Goal: Task Accomplishment & Management: Manage account settings

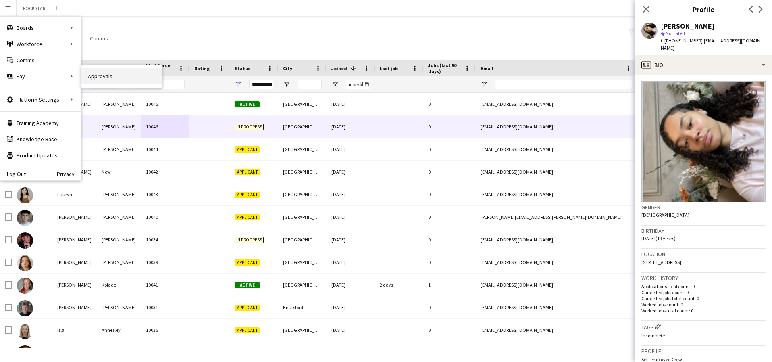
click at [109, 79] on link "Approvals" at bounding box center [121, 76] width 81 height 16
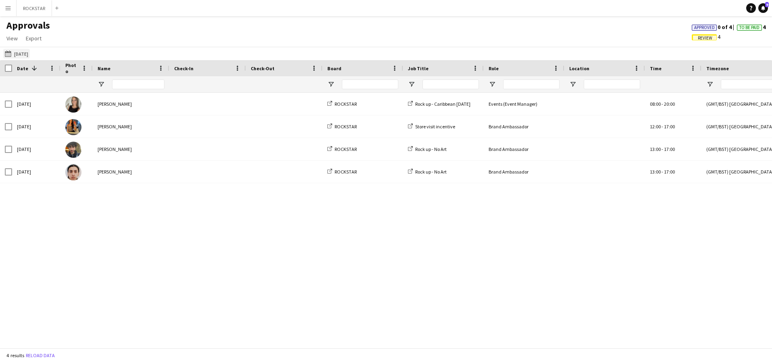
click at [30, 54] on button "[DATE] [DATE]" at bounding box center [16, 54] width 27 height 10
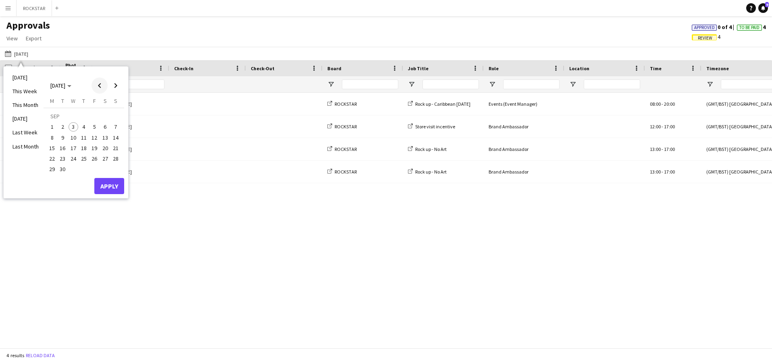
click at [96, 88] on span "Previous month" at bounding box center [100, 85] width 16 height 16
click at [102, 115] on span "2" at bounding box center [105, 117] width 10 height 11
click at [110, 177] on button "Apply" at bounding box center [109, 177] width 30 height 16
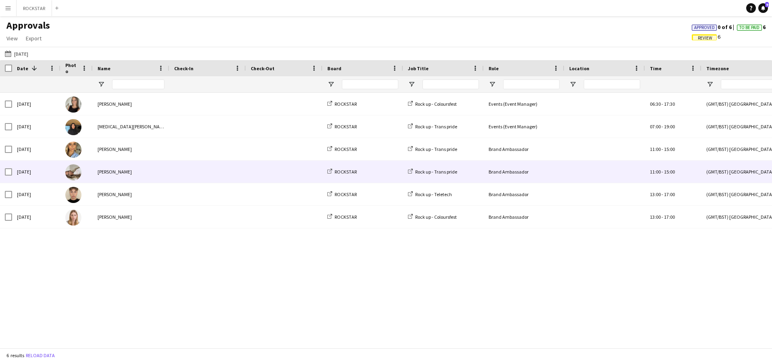
click at [159, 172] on div "[PERSON_NAME]" at bounding box center [131, 171] width 77 height 22
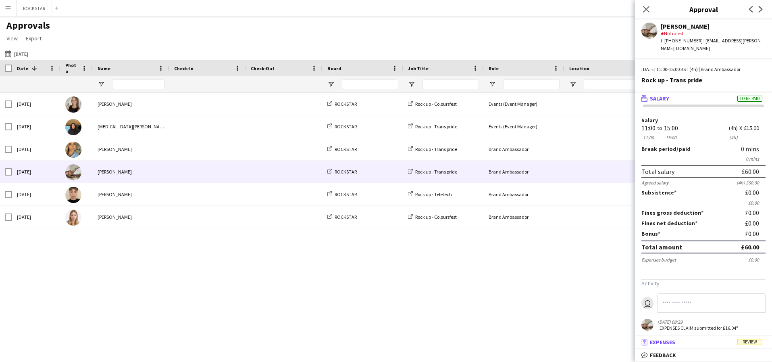
click at [720, 342] on mat-panel-title "receipt Expenses Review" at bounding box center [702, 341] width 134 height 7
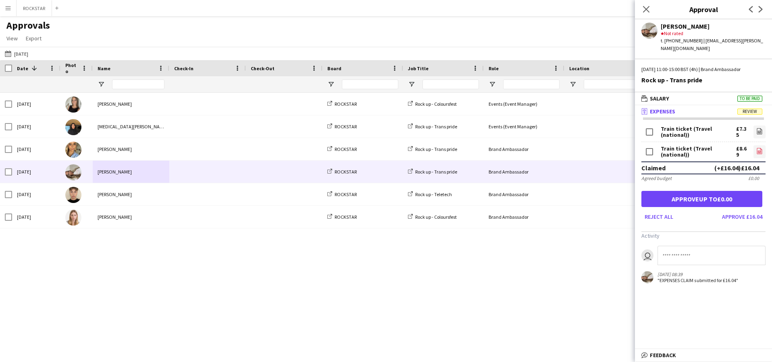
click at [759, 148] on icon "file-image" at bounding box center [760, 151] width 6 height 6
click at [742, 211] on button "Approve £16.04" at bounding box center [742, 216] width 47 height 13
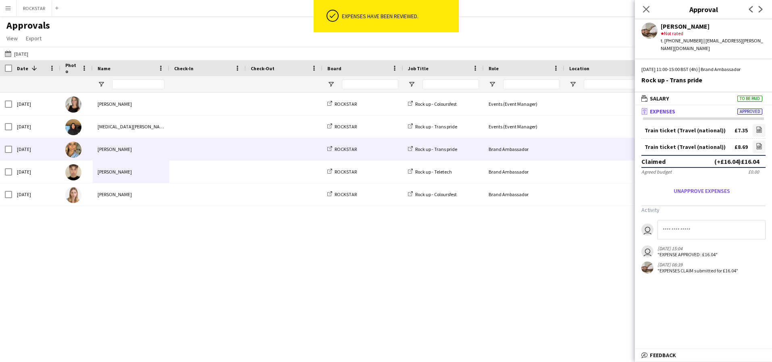
click at [179, 145] on span at bounding box center [207, 149] width 67 height 22
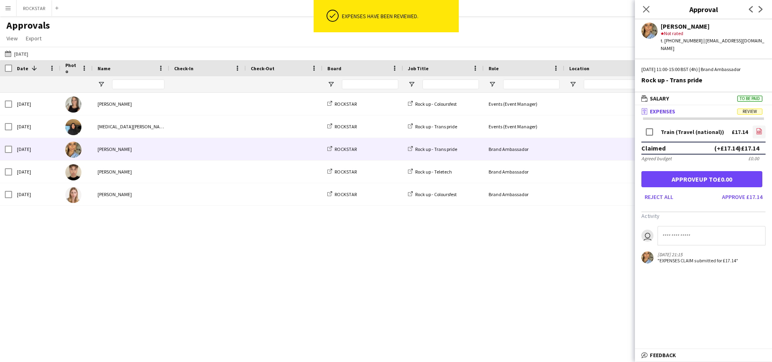
click at [759, 128] on icon "file-image" at bounding box center [759, 131] width 6 height 6
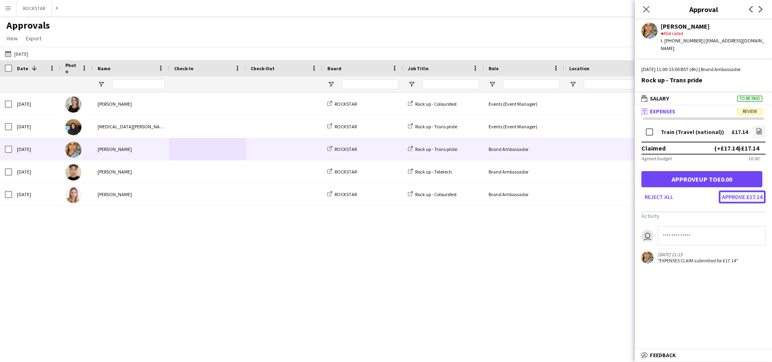
click at [742, 190] on button "Approve £17.14" at bounding box center [742, 196] width 47 height 13
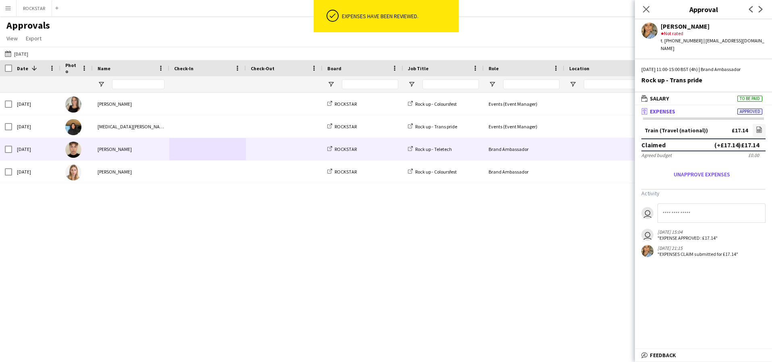
click at [318, 159] on div at bounding box center [284, 149] width 77 height 22
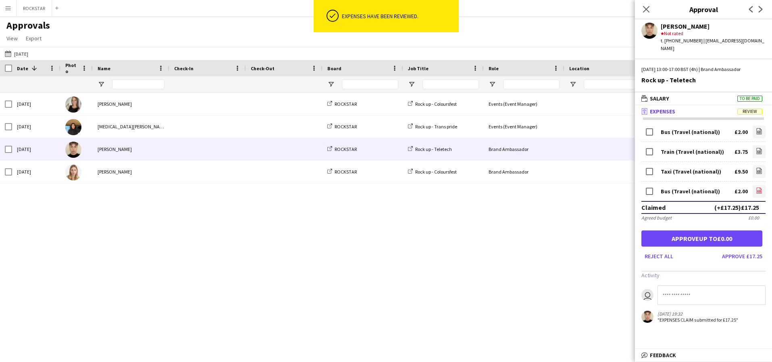
click at [759, 187] on icon "file-image" at bounding box center [759, 190] width 6 height 6
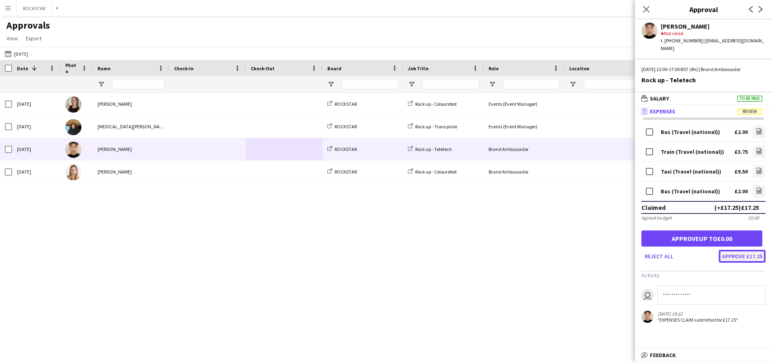
click at [739, 251] on button "Approve £17.25" at bounding box center [742, 256] width 47 height 13
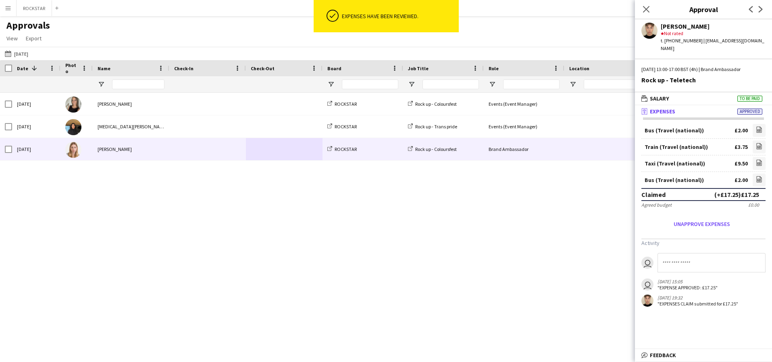
click at [204, 144] on span at bounding box center [207, 149] width 67 height 22
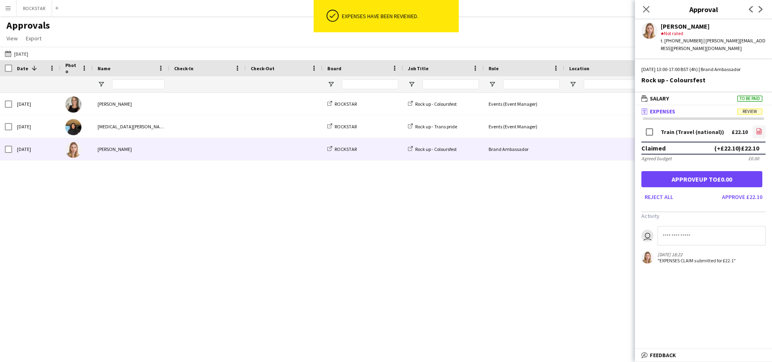
click at [761, 128] on icon "file-image" at bounding box center [759, 131] width 6 height 6
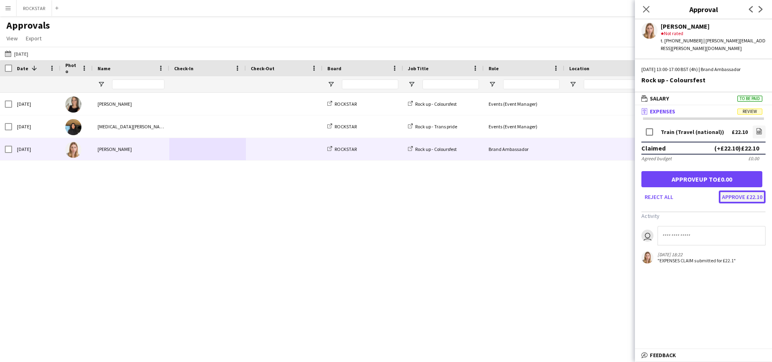
click at [755, 190] on button "Approve £22.10" at bounding box center [742, 196] width 47 height 13
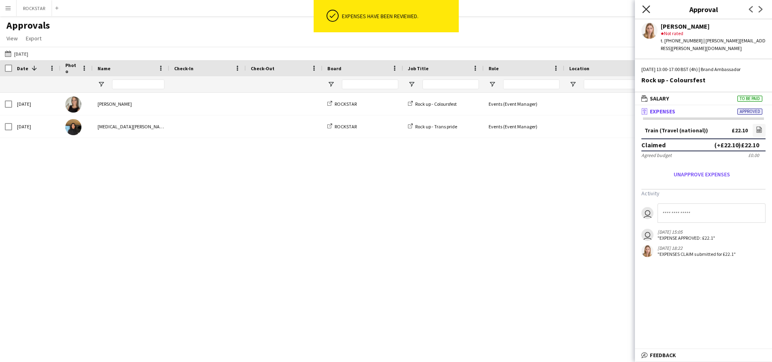
click at [644, 9] on icon "Close pop-in" at bounding box center [646, 9] width 8 height 8
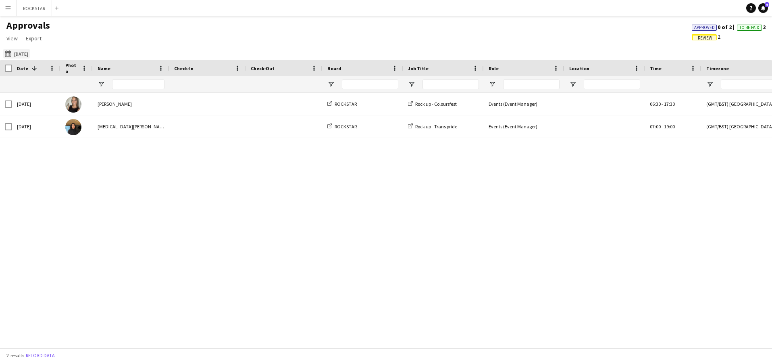
click at [28, 52] on button "[DATE] [DATE]" at bounding box center [16, 54] width 27 height 10
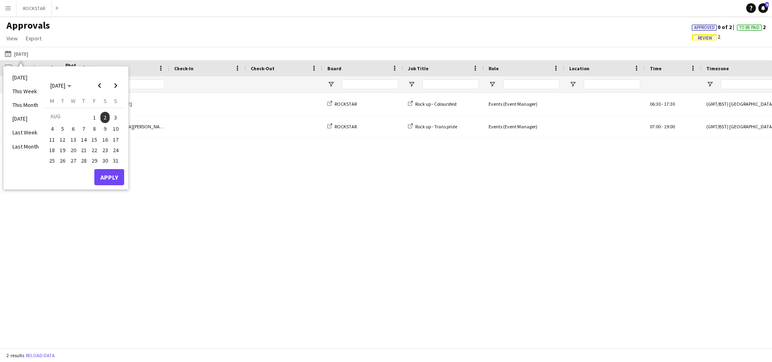
click at [54, 127] on span "4" at bounding box center [52, 129] width 10 height 10
click at [108, 176] on button "Apply" at bounding box center [109, 177] width 30 height 16
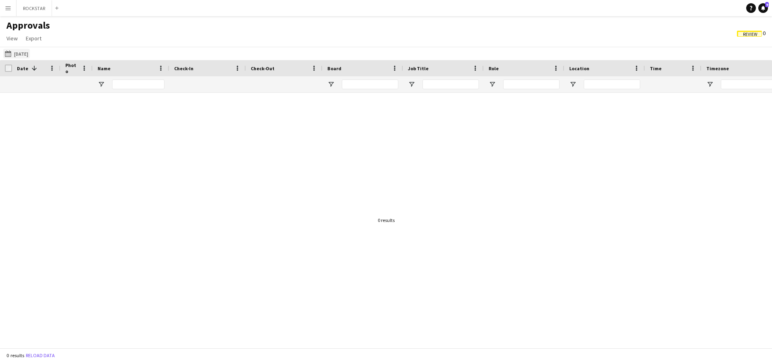
click at [30, 53] on button "[DATE] [DATE]" at bounding box center [16, 54] width 27 height 10
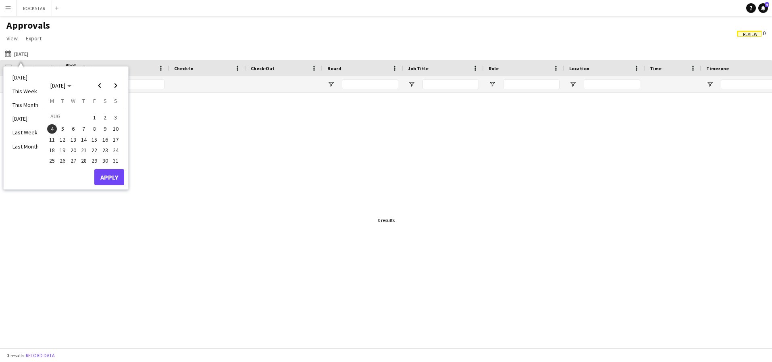
click at [55, 150] on span "18" at bounding box center [52, 150] width 10 height 10
click at [105, 140] on span "16" at bounding box center [105, 140] width 10 height 10
click at [54, 150] on span "18" at bounding box center [52, 150] width 10 height 10
click at [53, 148] on span "18" at bounding box center [52, 150] width 10 height 10
click at [104, 142] on span "16" at bounding box center [105, 140] width 10 height 10
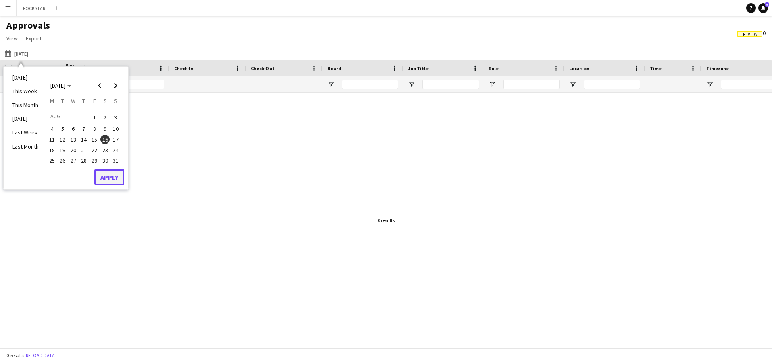
click at [112, 179] on button "Apply" at bounding box center [109, 177] width 30 height 16
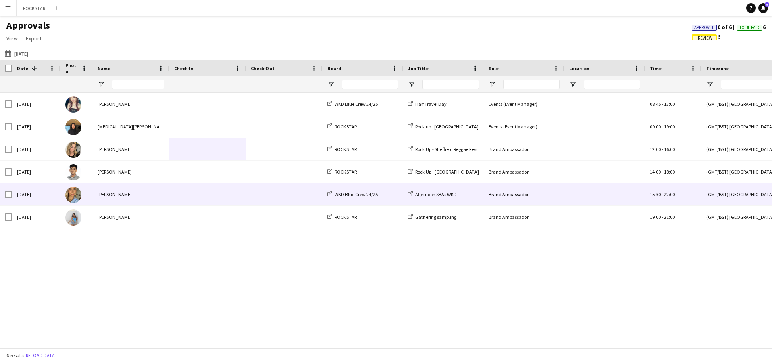
click at [136, 200] on div "[PERSON_NAME]" at bounding box center [131, 194] width 77 height 22
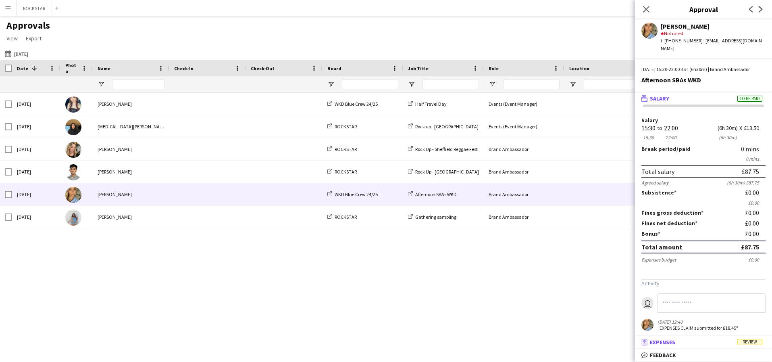
click at [718, 345] on mat-panel-title "receipt Expenses Review" at bounding box center [702, 341] width 134 height 7
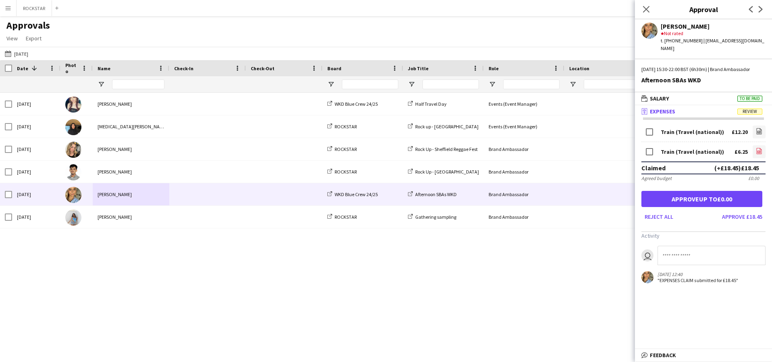
click at [761, 158] on link "file-image" at bounding box center [759, 151] width 13 height 13
click at [730, 220] on button "Approve £18.45" at bounding box center [742, 216] width 47 height 13
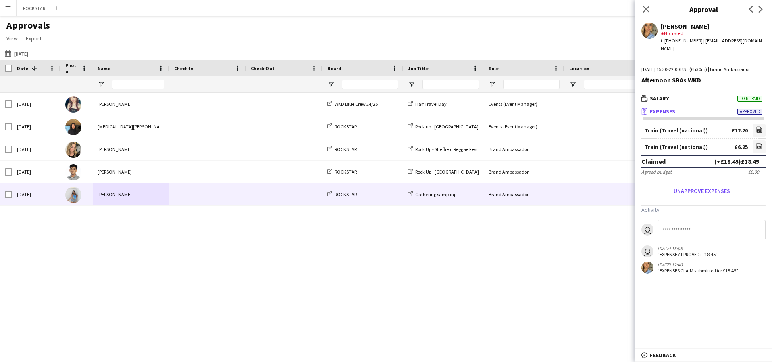
click at [171, 185] on div at bounding box center [207, 194] width 77 height 22
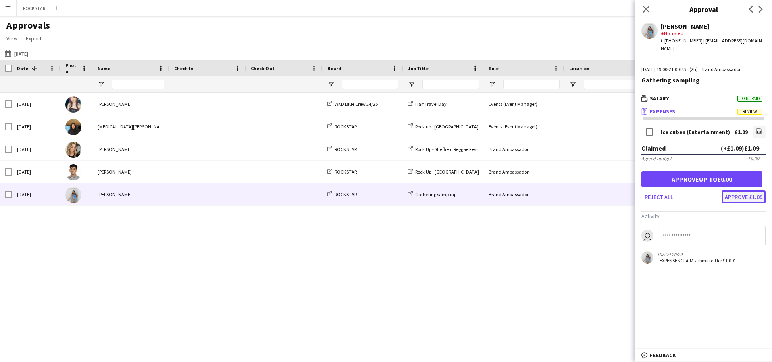
click at [752, 190] on button "Approve £1.09" at bounding box center [744, 196] width 44 height 13
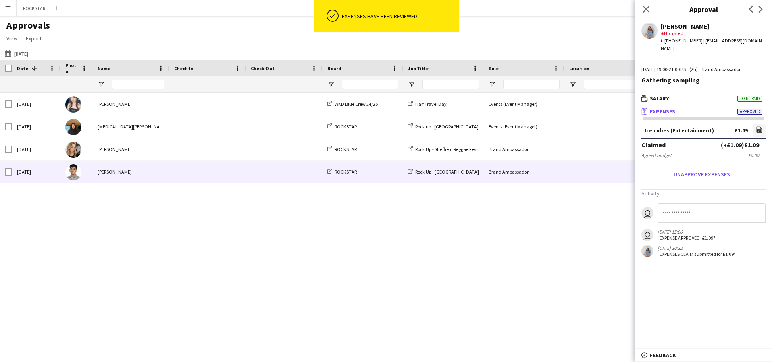
click at [188, 169] on span at bounding box center [207, 171] width 67 height 22
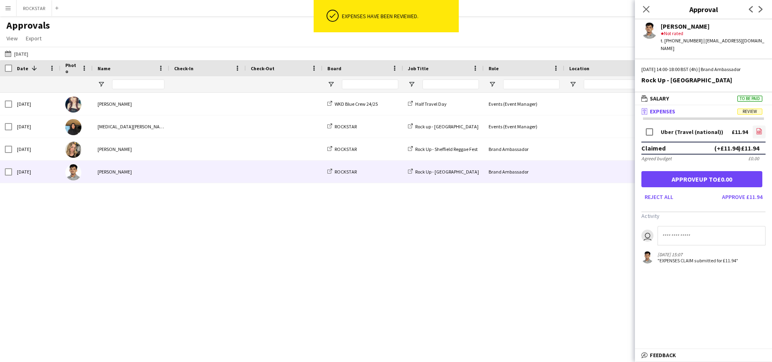
click at [759, 128] on icon "file-image" at bounding box center [759, 131] width 6 height 6
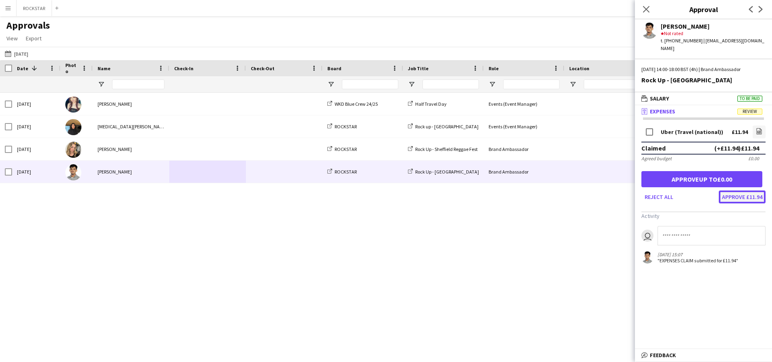
click at [755, 190] on button "Approve £11.94" at bounding box center [742, 196] width 47 height 13
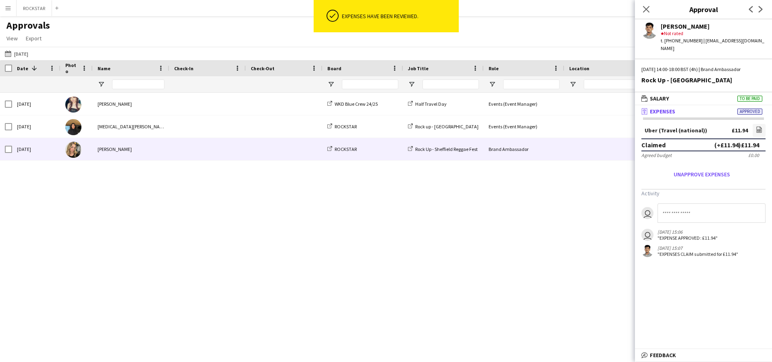
click at [290, 148] on span at bounding box center [284, 149] width 67 height 22
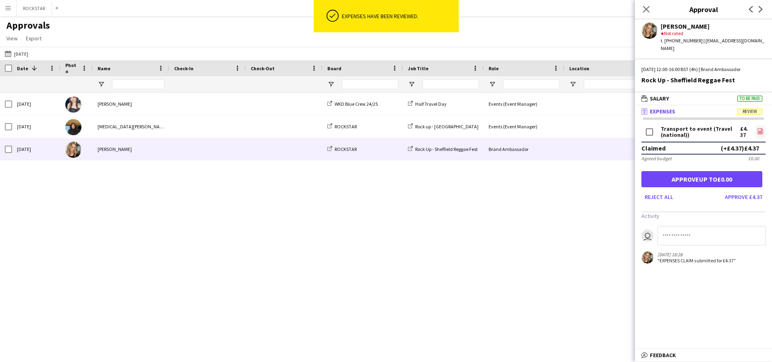
click at [759, 128] on icon "file-image" at bounding box center [760, 131] width 6 height 6
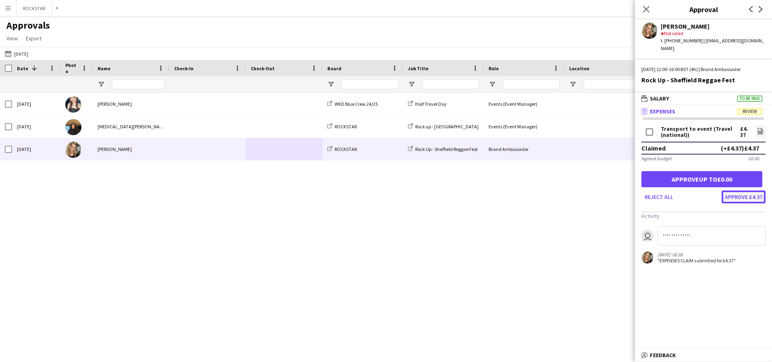
click at [755, 190] on button "Approve £4.37" at bounding box center [744, 196] width 44 height 13
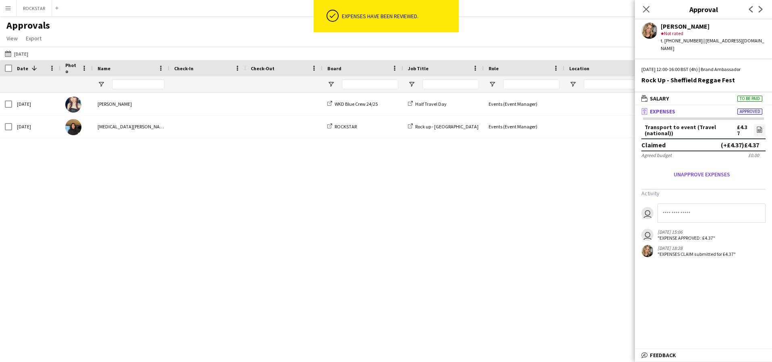
click at [639, 14] on div "Close pop-in" at bounding box center [646, 9] width 23 height 19
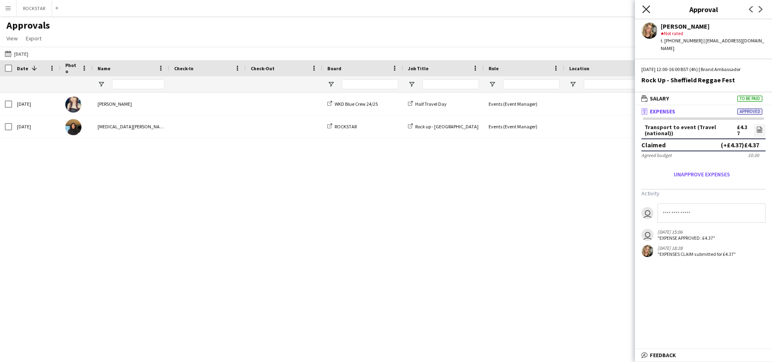
click at [650, 6] on icon at bounding box center [646, 9] width 8 height 8
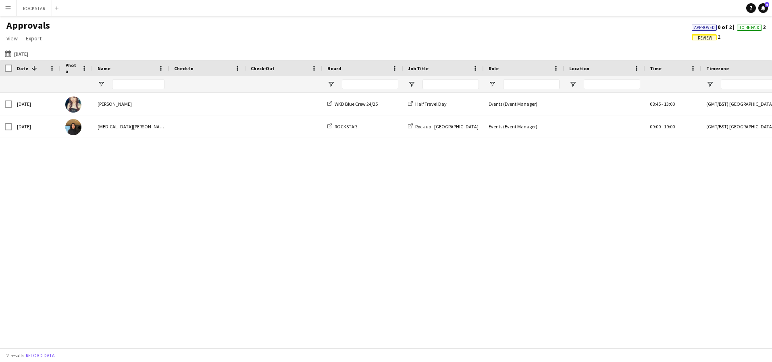
click at [9, 11] on app-icon "Menu" at bounding box center [8, 8] width 6 height 6
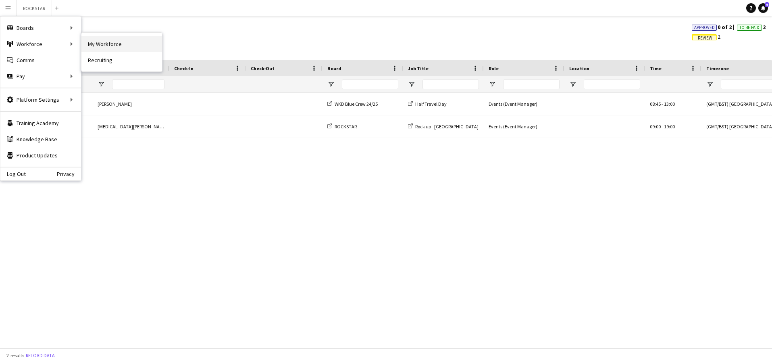
click at [92, 44] on link "My Workforce" at bounding box center [121, 44] width 81 height 16
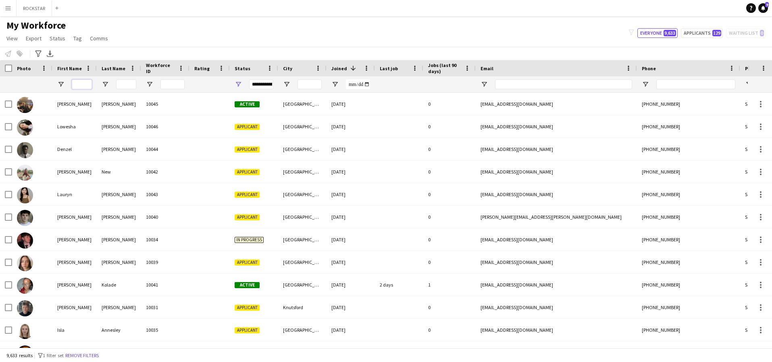
click at [81, 83] on input "First Name Filter Input" at bounding box center [82, 84] width 20 height 10
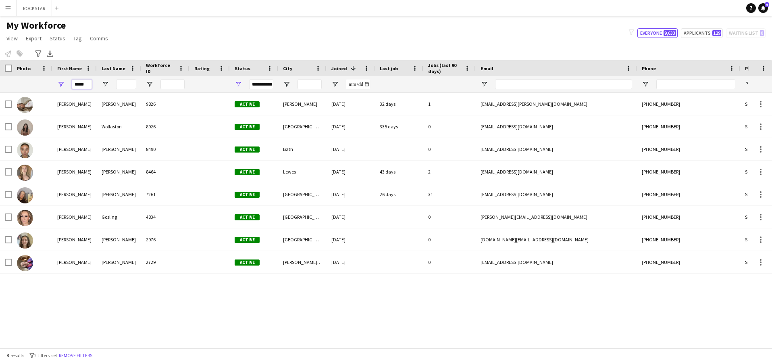
drag, startPoint x: 89, startPoint y: 84, endPoint x: 33, endPoint y: 84, distance: 55.7
click at [33, 84] on div "*****" at bounding box center [437, 84] width 874 height 16
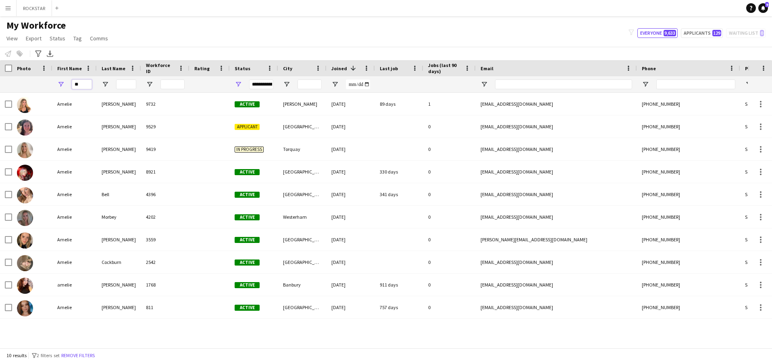
type input "*"
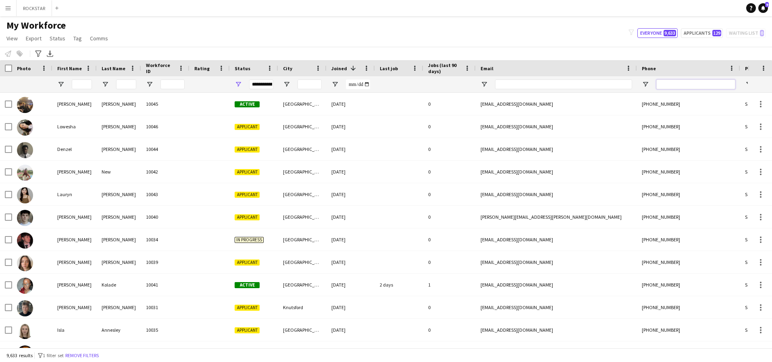
click at [677, 85] on input "Phone Filter Input" at bounding box center [696, 84] width 79 height 10
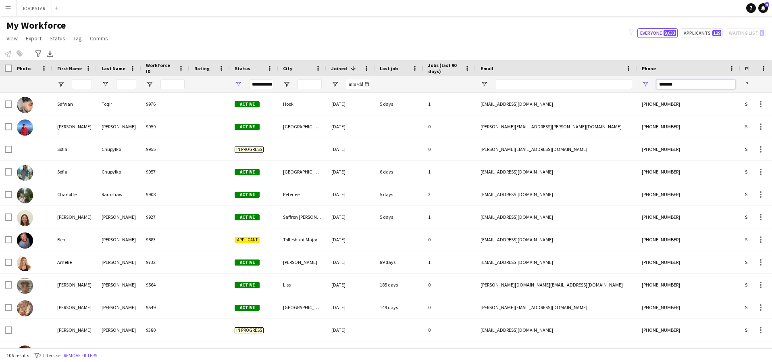
type input "*******"
click at [713, 35] on button "Applicants 129" at bounding box center [702, 33] width 42 height 10
type input "**********"
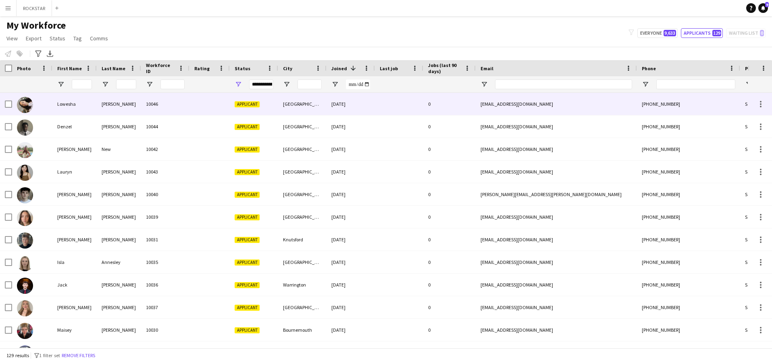
click at [202, 109] on div at bounding box center [210, 104] width 40 height 22
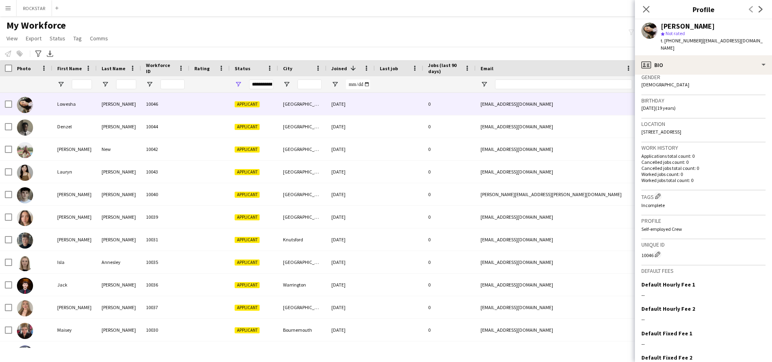
scroll to position [169, 0]
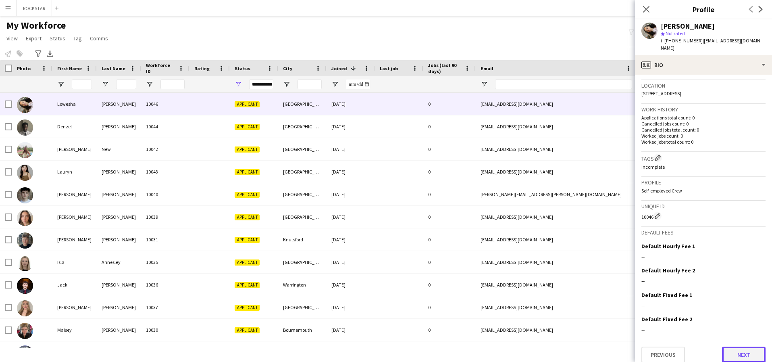
click at [746, 346] on button "Next" at bounding box center [744, 354] width 44 height 16
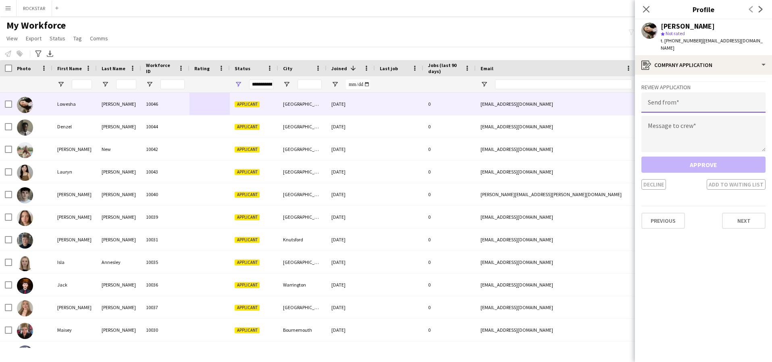
click at [729, 98] on input "email" at bounding box center [704, 102] width 124 height 20
type input "**********"
click at [727, 126] on textarea at bounding box center [704, 134] width 124 height 36
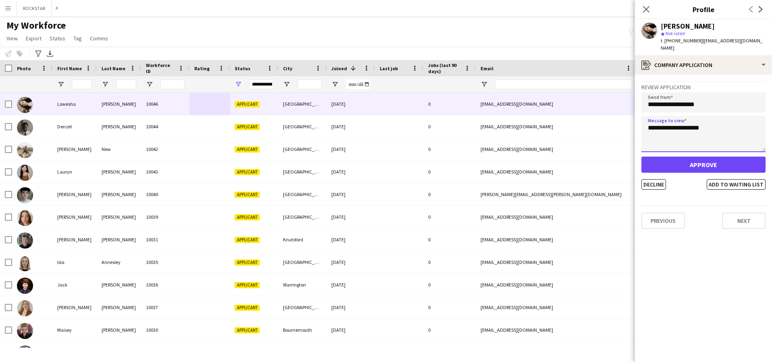
type textarea "**********"
click at [731, 158] on button "Approve" at bounding box center [704, 164] width 124 height 16
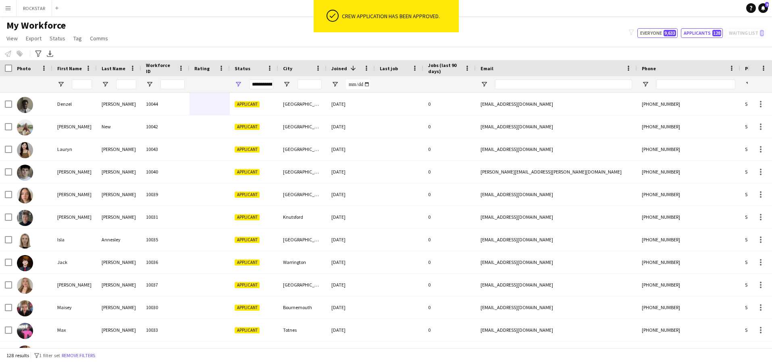
click at [659, 34] on button "Everyone 9,633" at bounding box center [658, 33] width 40 height 10
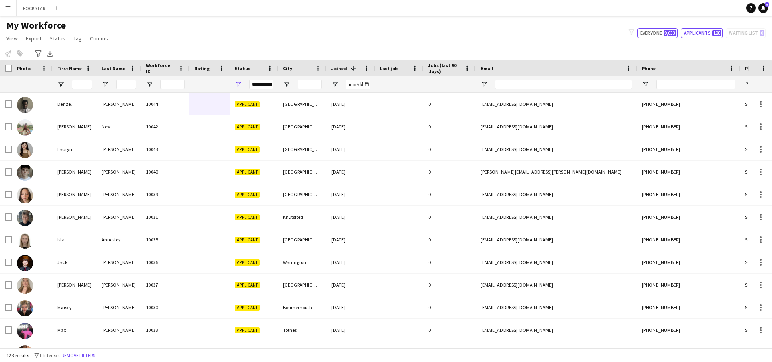
type input "**********"
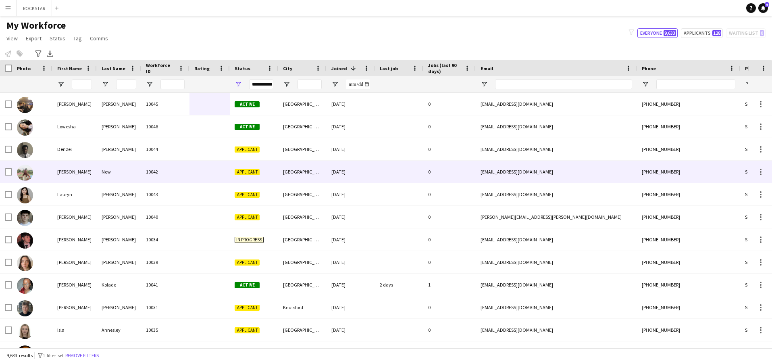
click at [212, 172] on div at bounding box center [210, 171] width 40 height 22
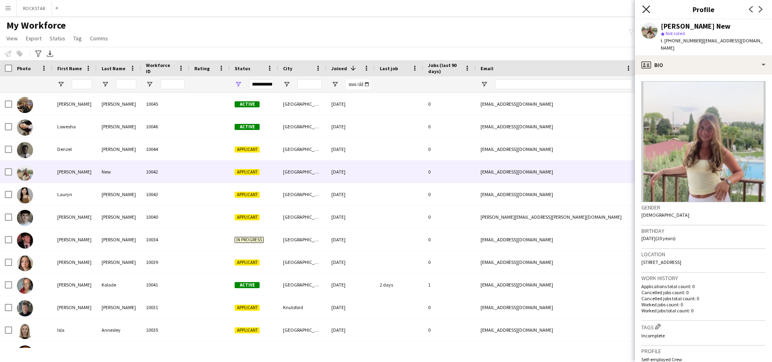
click at [644, 7] on icon at bounding box center [646, 9] width 8 height 8
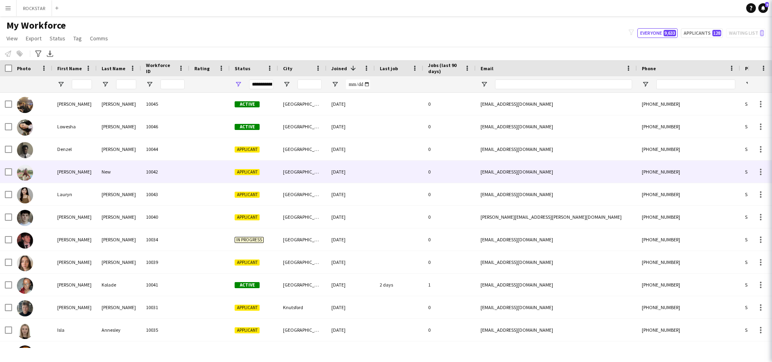
drag, startPoint x: 648, startPoint y: 9, endPoint x: 656, endPoint y: 9, distance: 7.7
click at [772, 9] on icon "Close pop-in" at bounding box center [783, 9] width 6 height 6
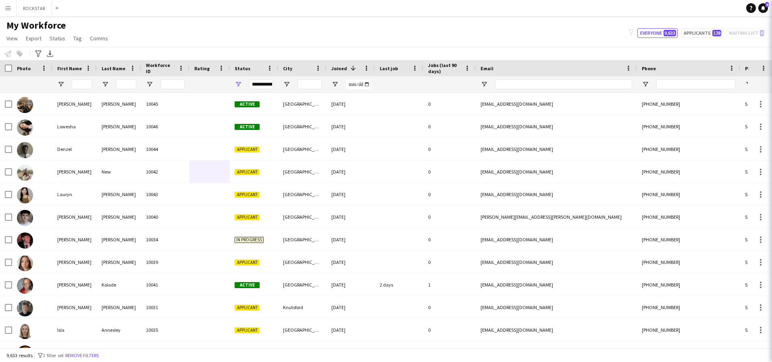
click at [645, 11] on app-navbar "Menu Boards Boards Boards All jobs Status Workforce Workforce My Workforce Recr…" at bounding box center [386, 8] width 772 height 16
click at [718, 87] on input "Phone Filter Input" at bounding box center [696, 84] width 79 height 10
paste input "**********"
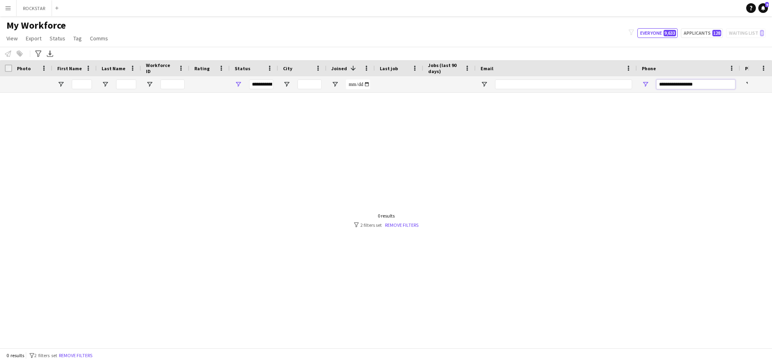
click at [669, 83] on input "**********" at bounding box center [696, 84] width 79 height 10
click at [676, 88] on input "**********" at bounding box center [696, 84] width 79 height 10
click at [678, 84] on input "**********" at bounding box center [696, 84] width 79 height 10
type input "**********"
click at [406, 228] on div at bounding box center [374, 220] width 748 height 255
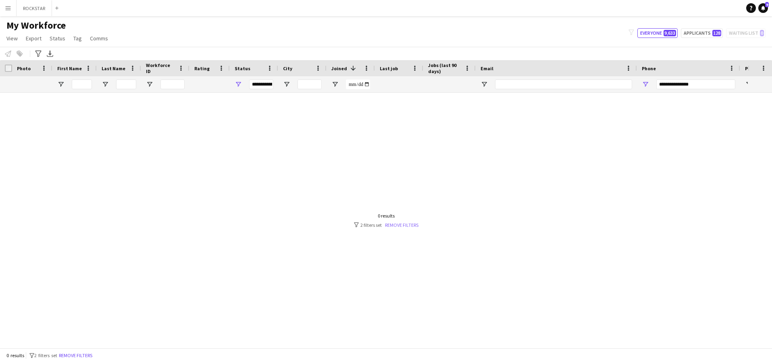
click at [406, 225] on link "Remove filters" at bounding box center [401, 225] width 33 height 6
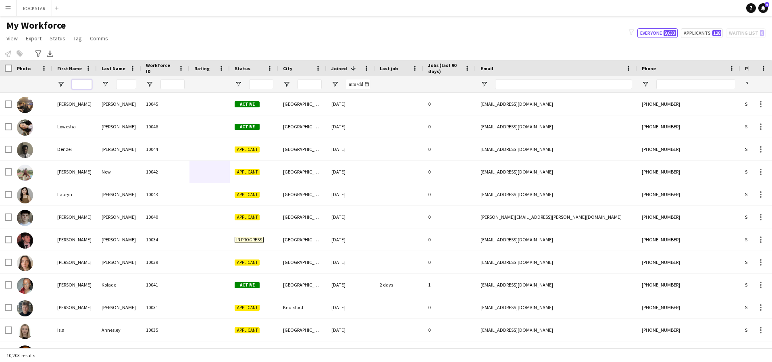
click at [79, 87] on input "First Name Filter Input" at bounding box center [82, 84] width 20 height 10
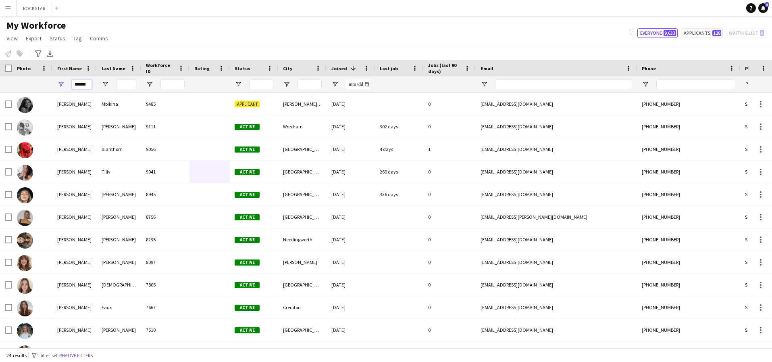
type input "******"
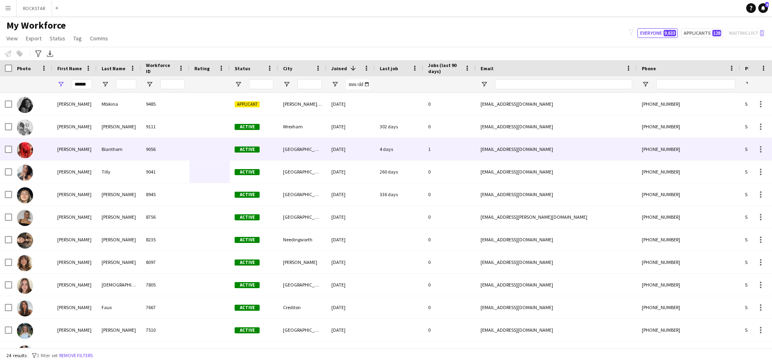
click at [195, 145] on div at bounding box center [210, 149] width 40 height 22
